Goal: Task Accomplishment & Management: Complete application form

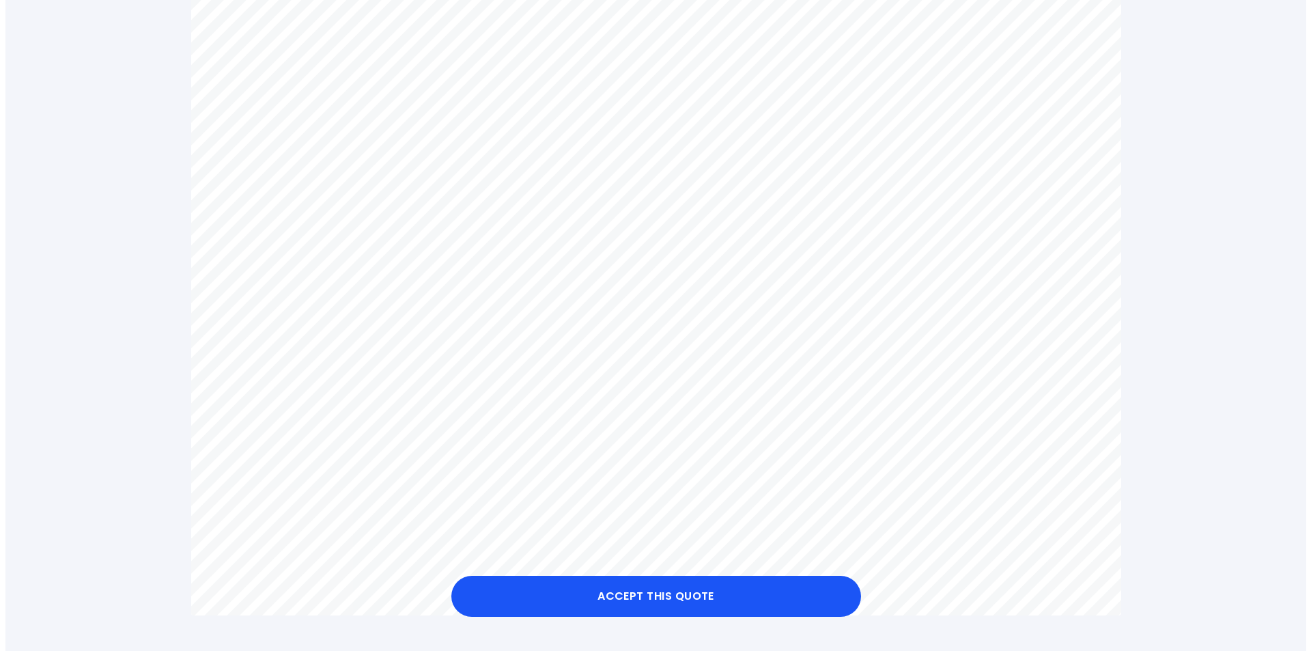
scroll to position [820, 0]
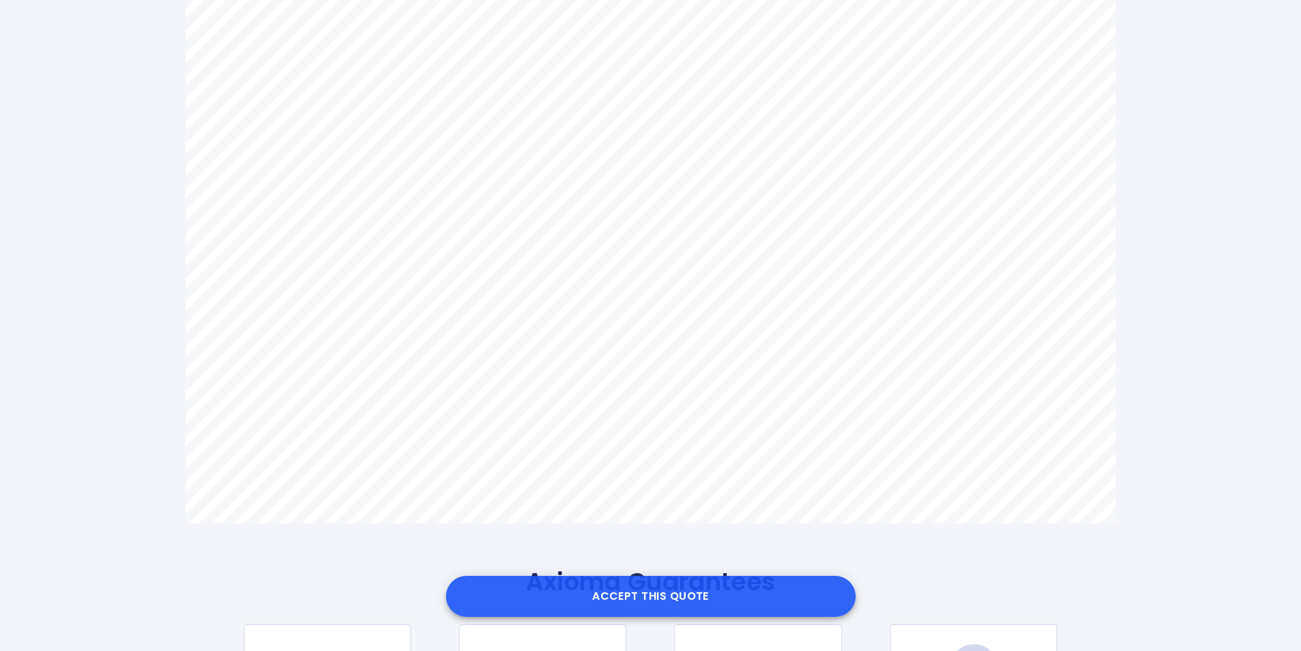
click at [645, 587] on button "Accept this Quote" at bounding box center [651, 596] width 410 height 41
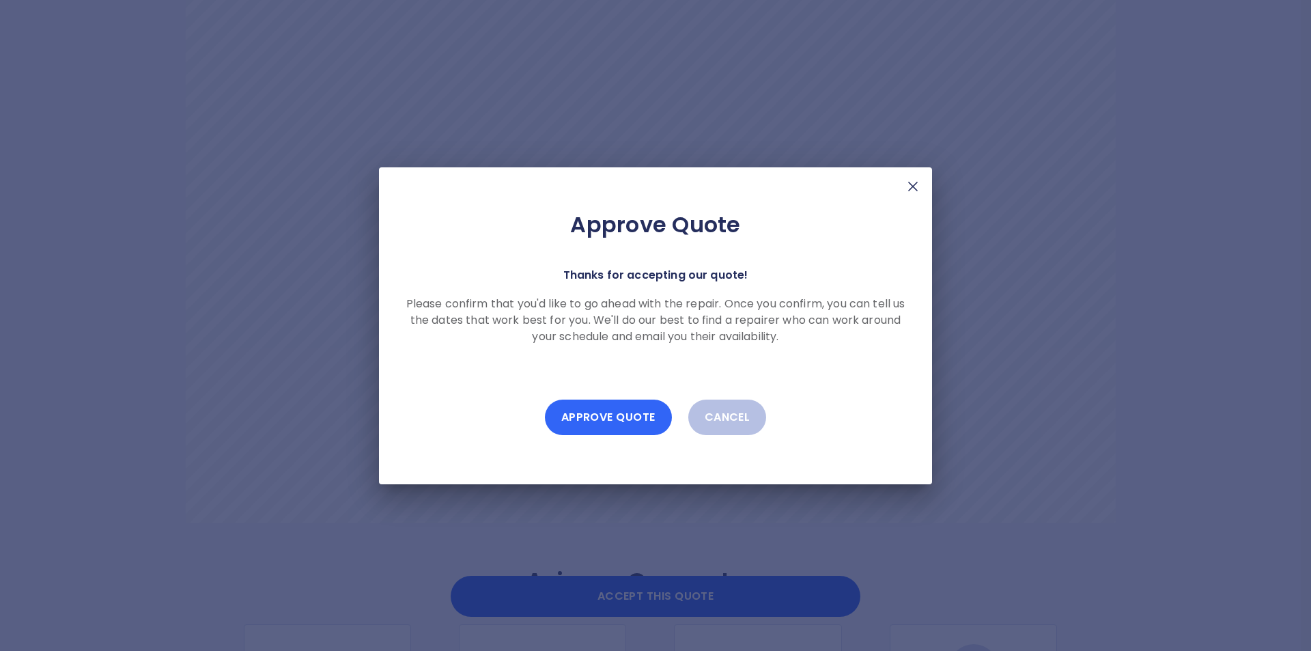
click at [624, 416] on button "Approve Quote" at bounding box center [608, 418] width 127 height 36
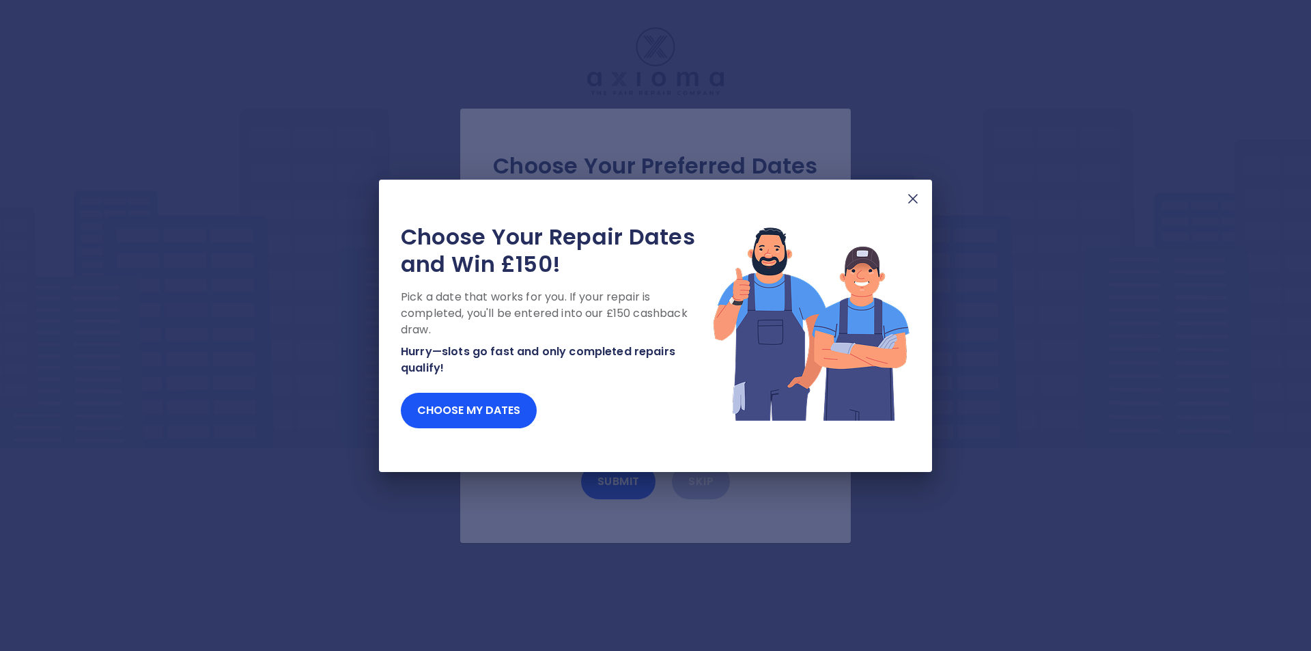
click at [915, 202] on img at bounding box center [913, 199] width 16 height 16
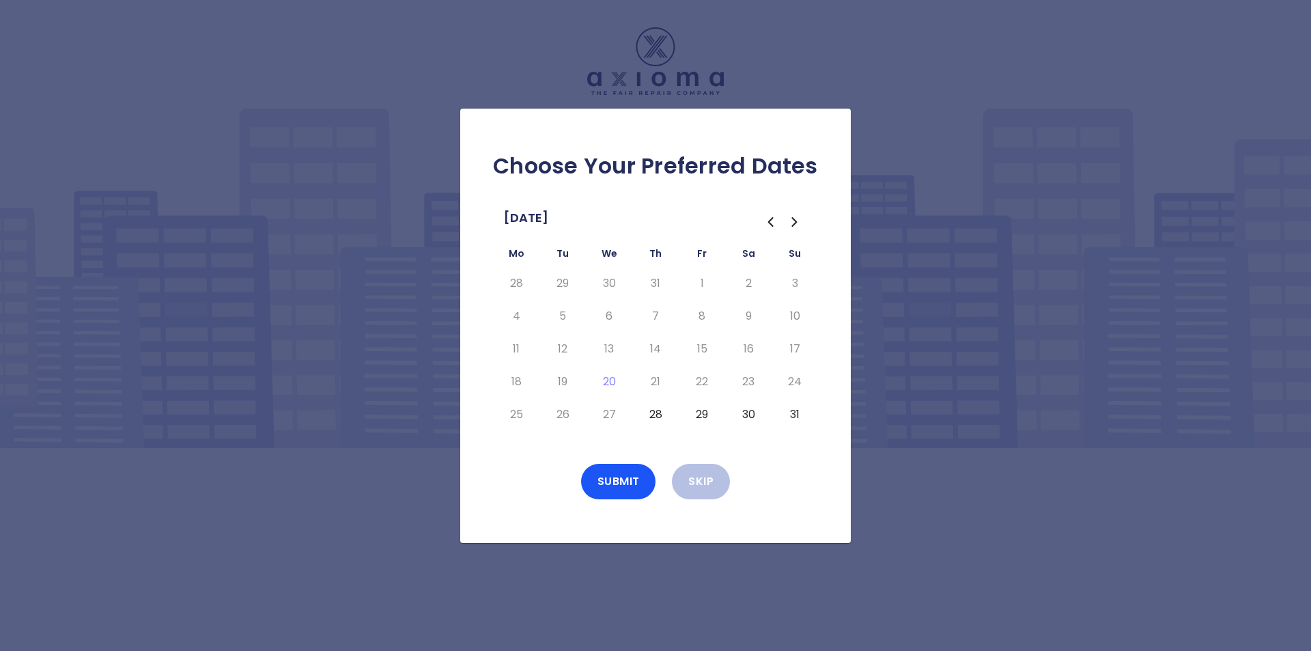
click at [794, 222] on icon "Go to the Next Month" at bounding box center [795, 222] width 16 height 16
click at [771, 225] on icon "Go to the Previous Month" at bounding box center [771, 222] width 4 height 8
click at [662, 415] on button "28" at bounding box center [655, 415] width 25 height 22
click at [625, 477] on button "Submit" at bounding box center [618, 482] width 75 height 36
